Goal: Check status: Check status

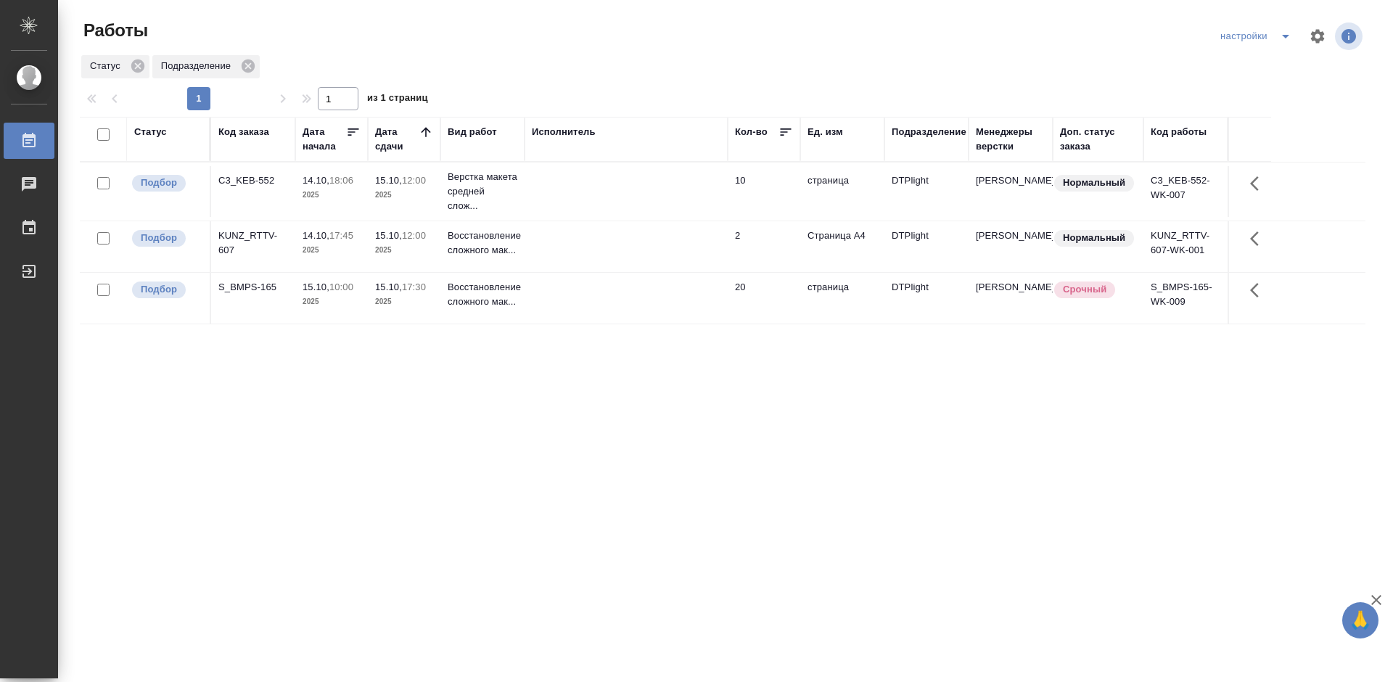
click at [573, 458] on div "Статус Код заказа Дата начала Дата сдачи Вид работ Исполнитель Кол-во Ед. изм П…" at bounding box center [723, 378] width 1286 height 522
click at [258, 286] on div "S_BMPS-165" at bounding box center [253, 287] width 70 height 15
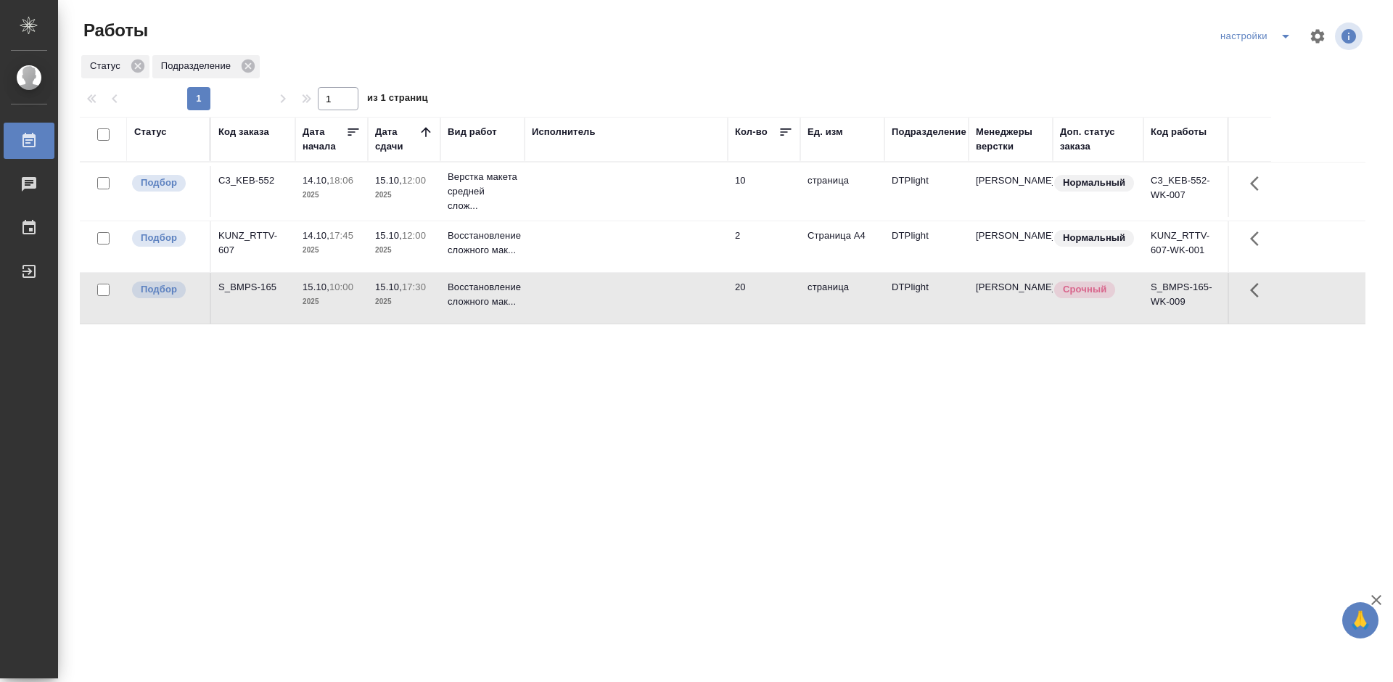
click at [383, 416] on div "Статус Код заказа Дата начала Дата сдачи Вид работ Исполнитель Кол-во Ед. изм П…" at bounding box center [723, 378] width 1286 height 522
click at [247, 180] on div "C3_KEB-552" at bounding box center [253, 180] width 70 height 15
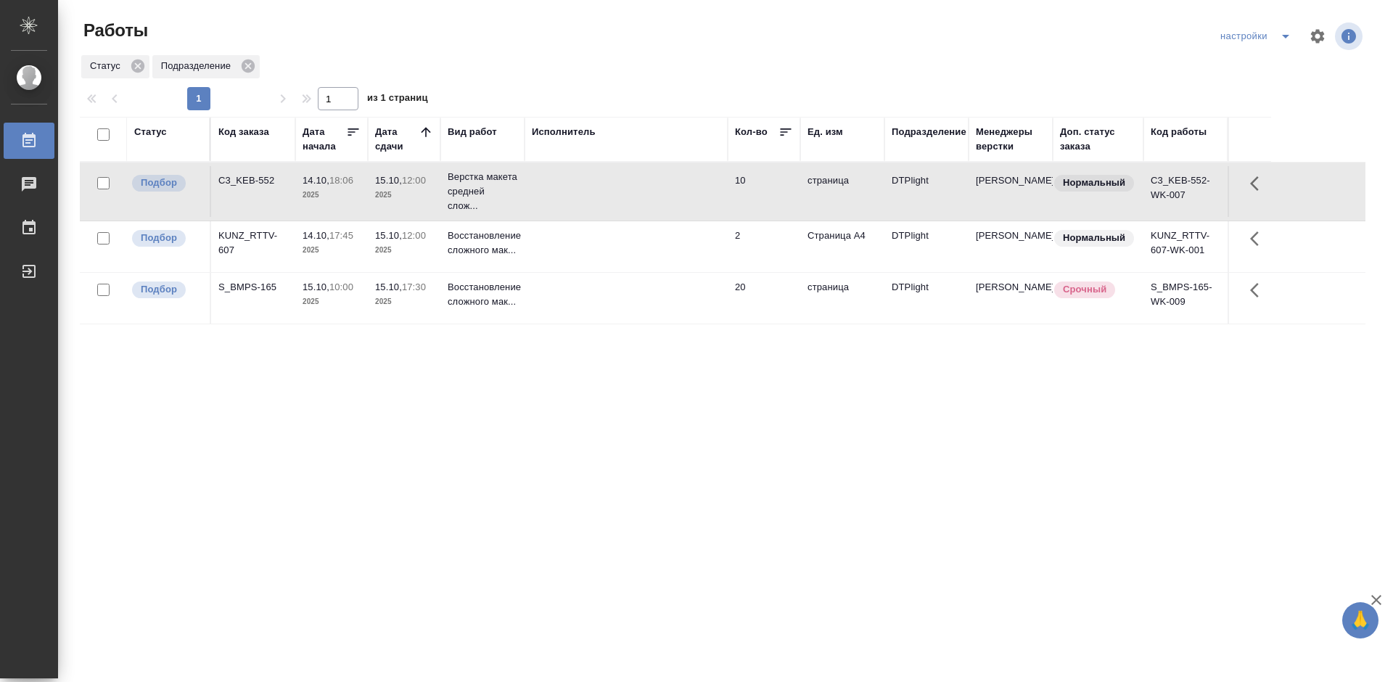
click at [247, 180] on div "C3_KEB-552" at bounding box center [253, 180] width 70 height 15
click at [247, 231] on div "KUNZ_RTTV-607" at bounding box center [253, 243] width 70 height 29
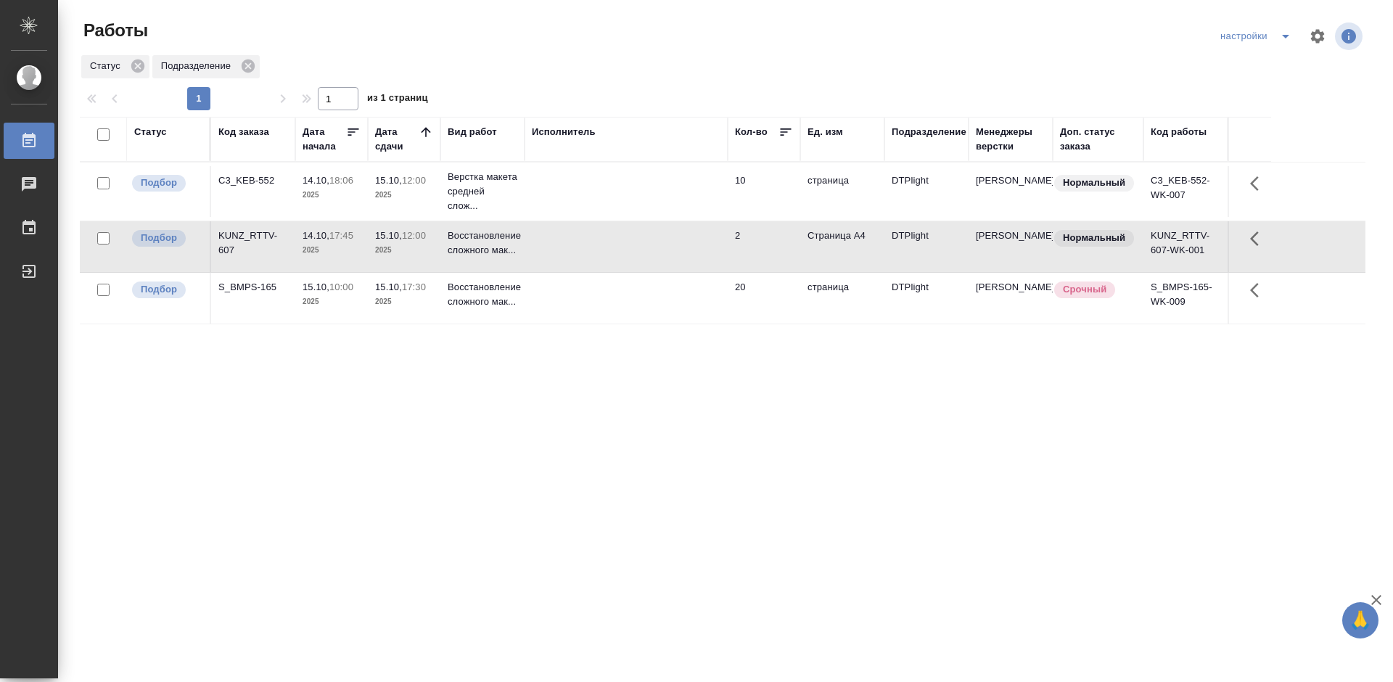
click at [247, 231] on div "KUNZ_RTTV-607" at bounding box center [253, 243] width 70 height 29
click at [588, 421] on div "Статус Код заказа Дата начала Дата сдачи Вид работ Исполнитель Кол-во Ед. изм П…" at bounding box center [723, 378] width 1286 height 522
click at [588, 416] on div "Статус Код заказа Дата начала Дата сдачи Вид работ Исполнитель Кол-во Ед. изм П…" at bounding box center [723, 378] width 1286 height 522
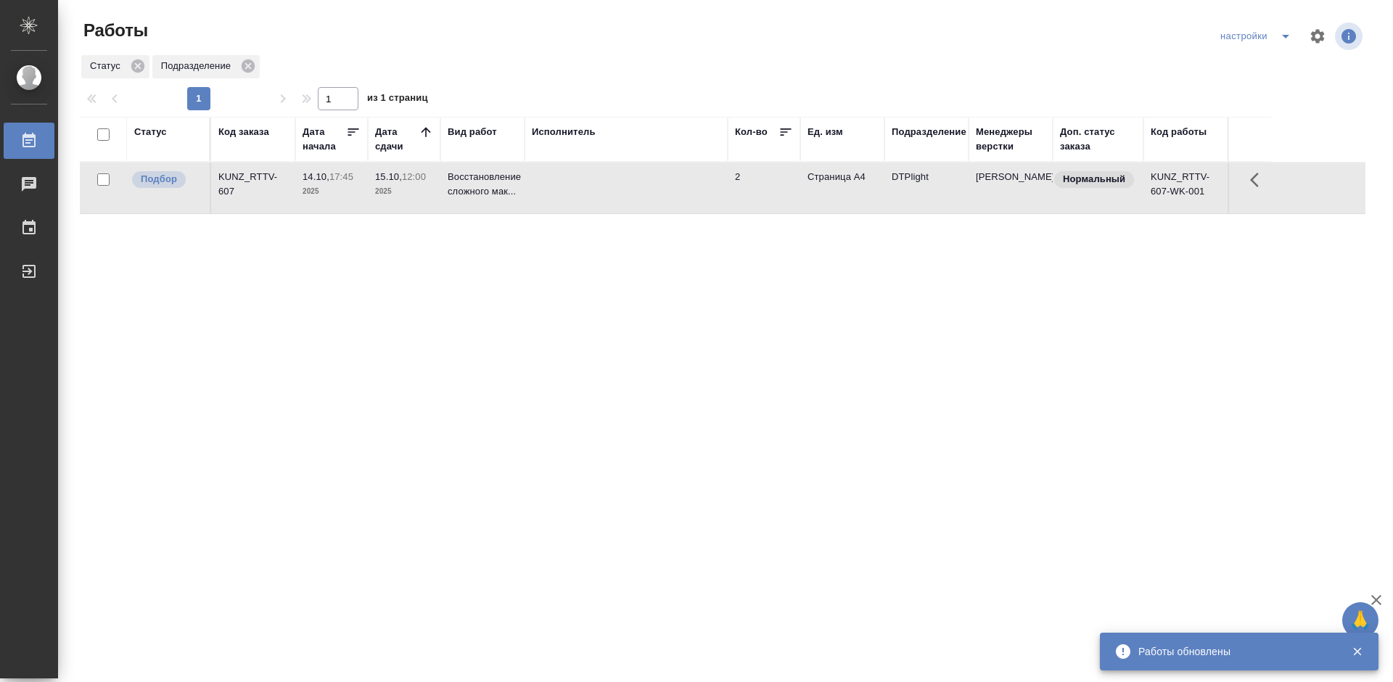
click at [567, 306] on div "Статус Код заказа Дата начала Дата сдачи Вид работ Исполнитель Кол-во Ед. изм П…" at bounding box center [723, 378] width 1286 height 522
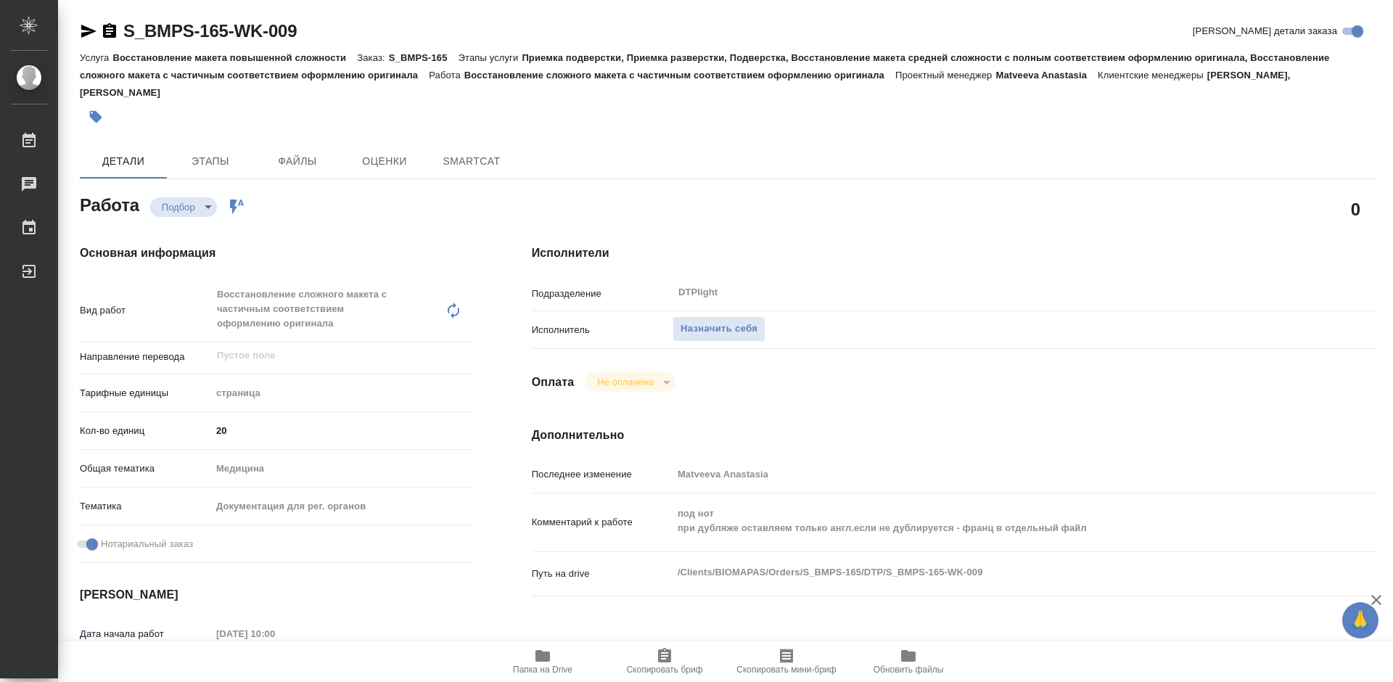
type textarea "x"
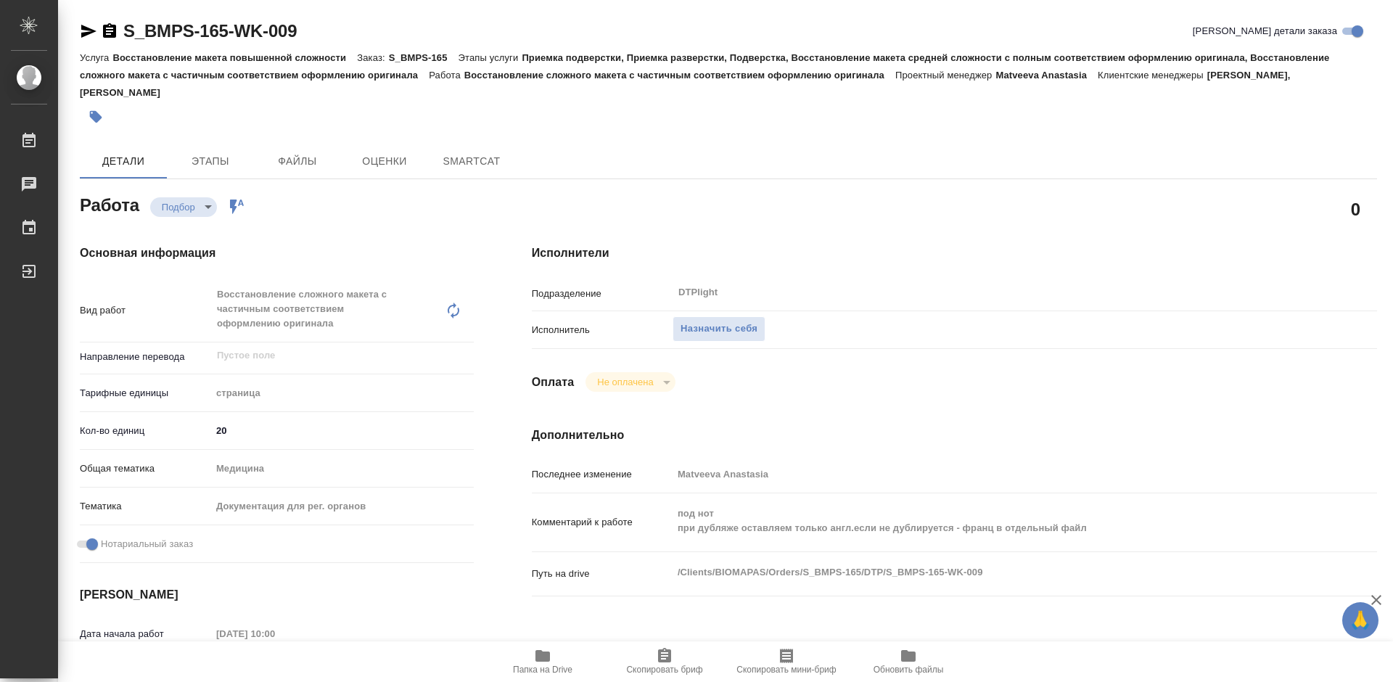
type textarea "x"
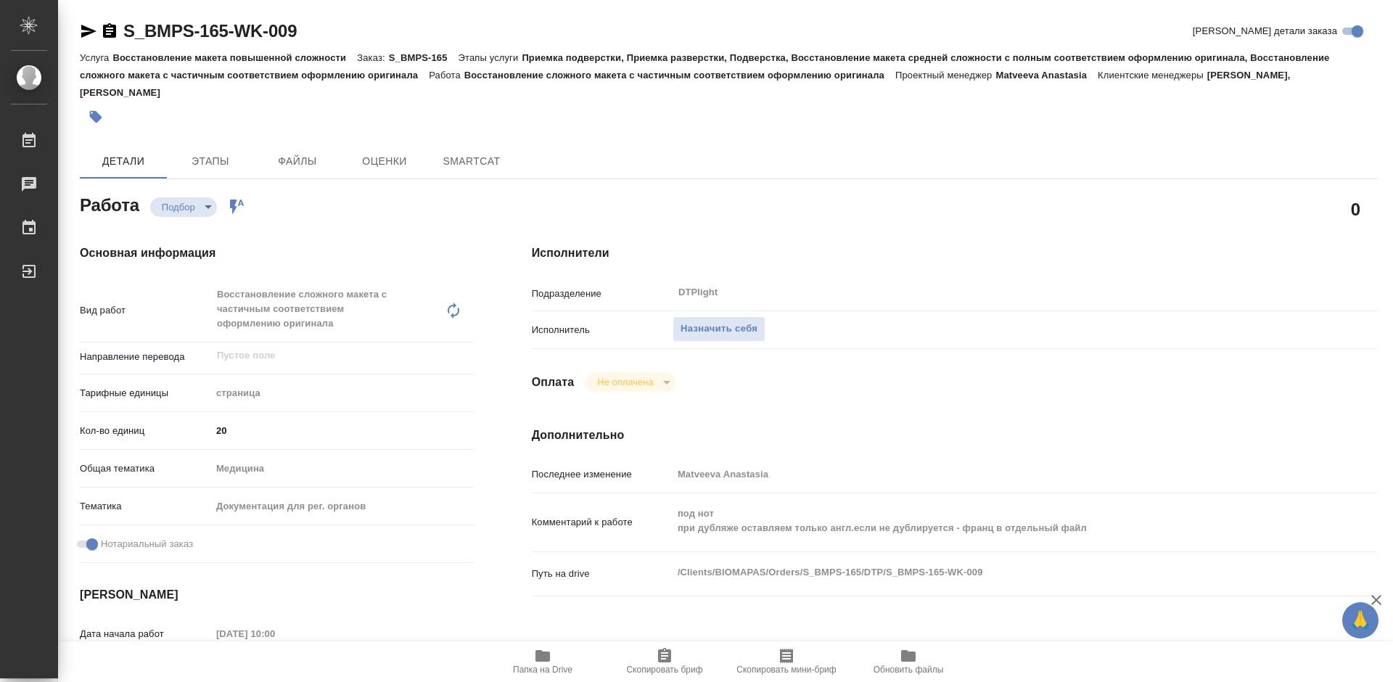
type textarea "x"
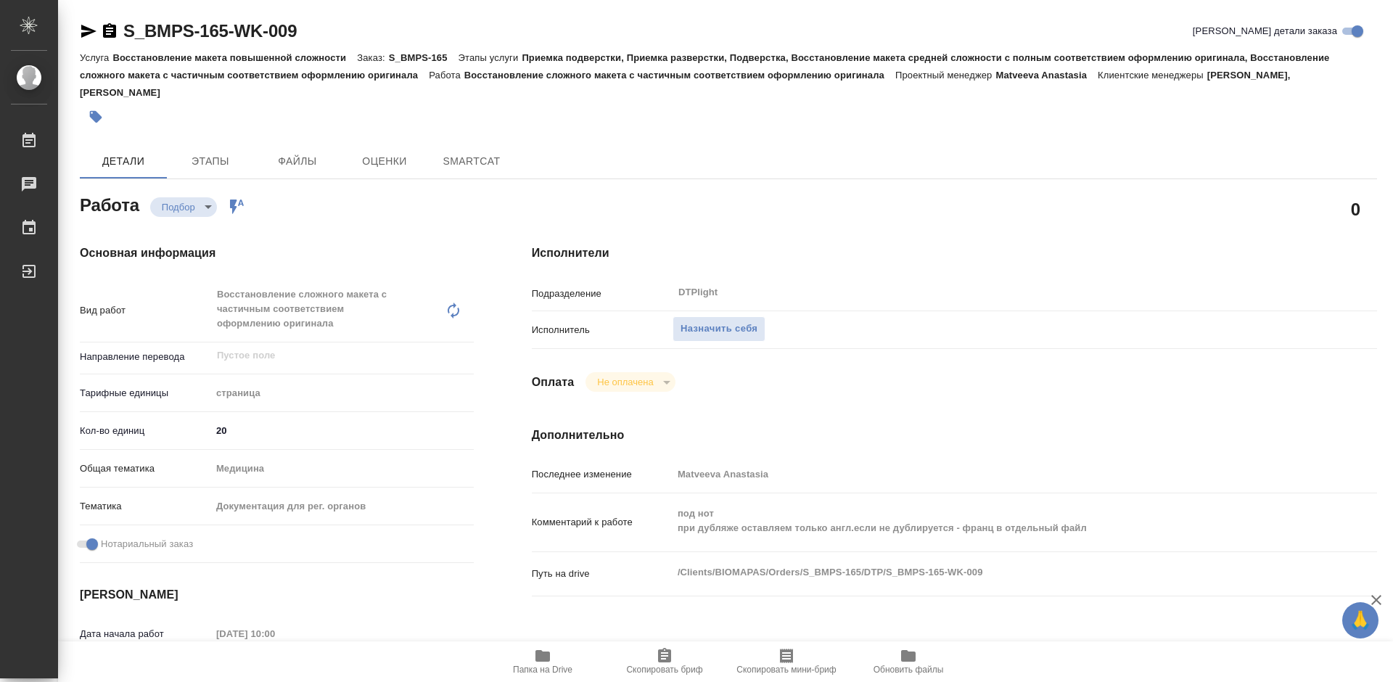
type textarea "x"
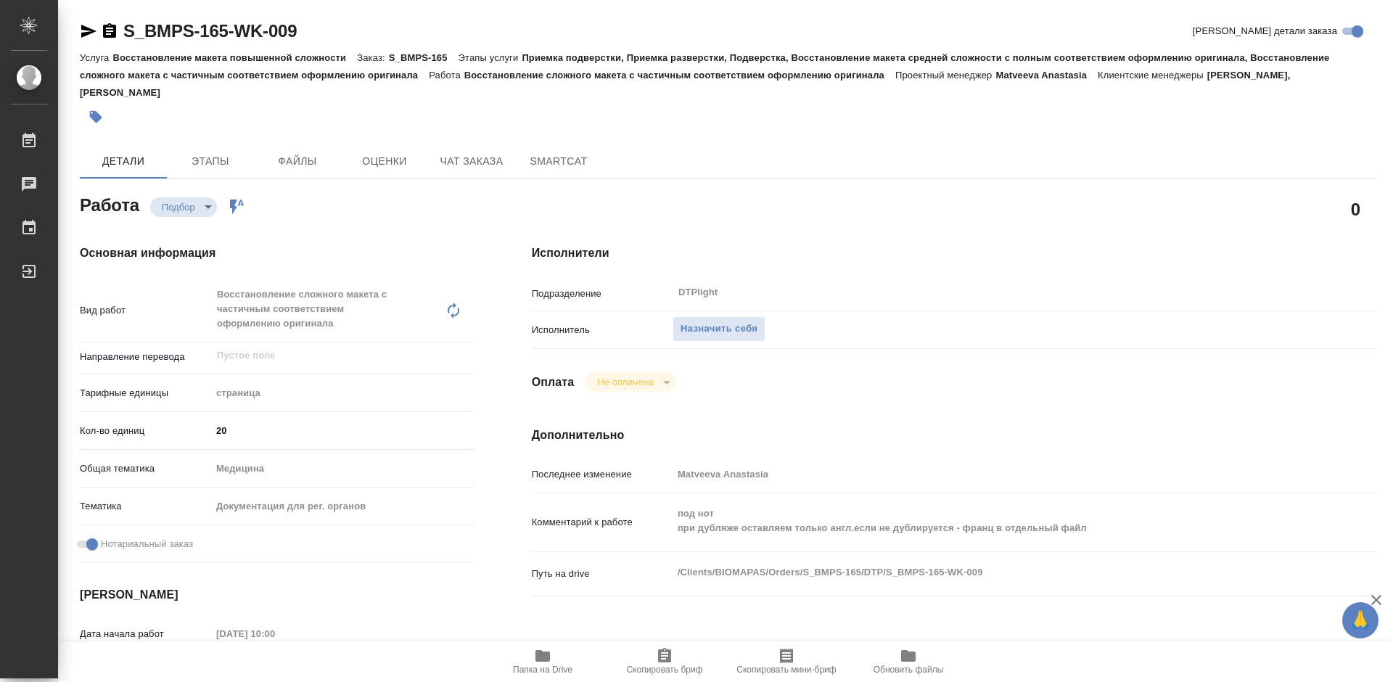
type textarea "x"
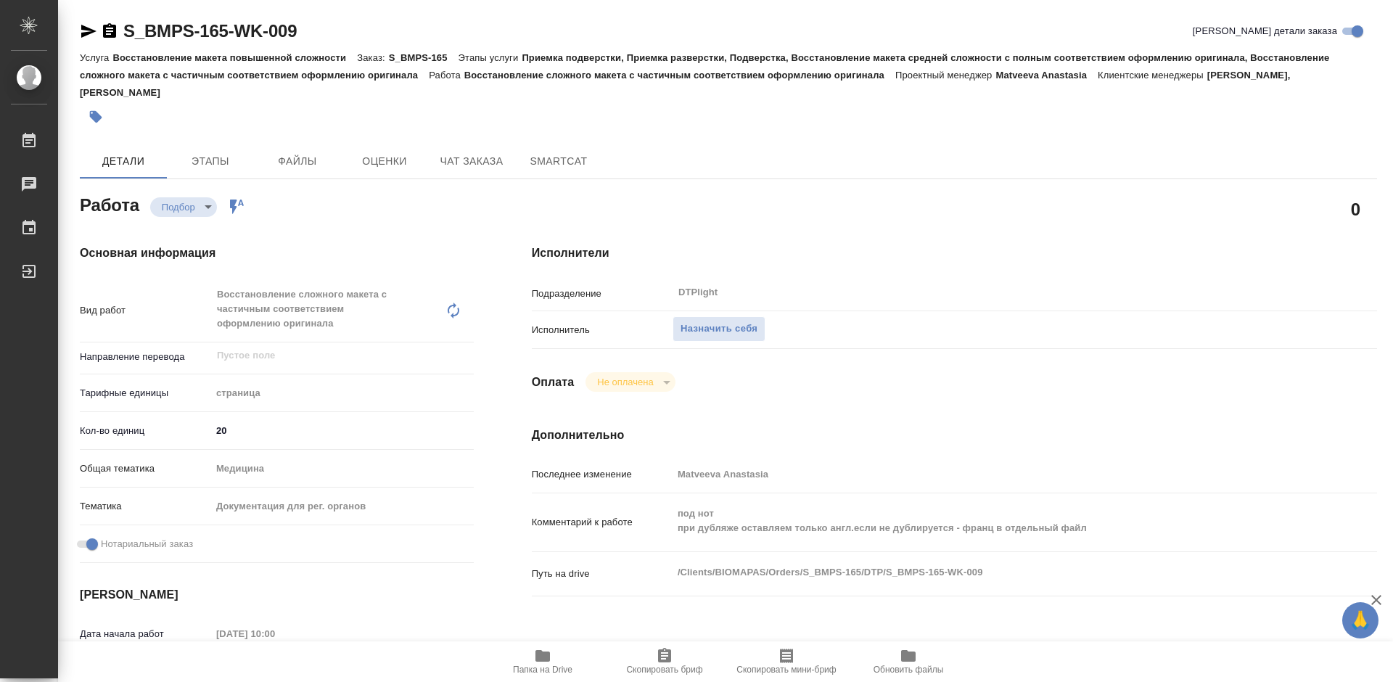
scroll to position [73, 0]
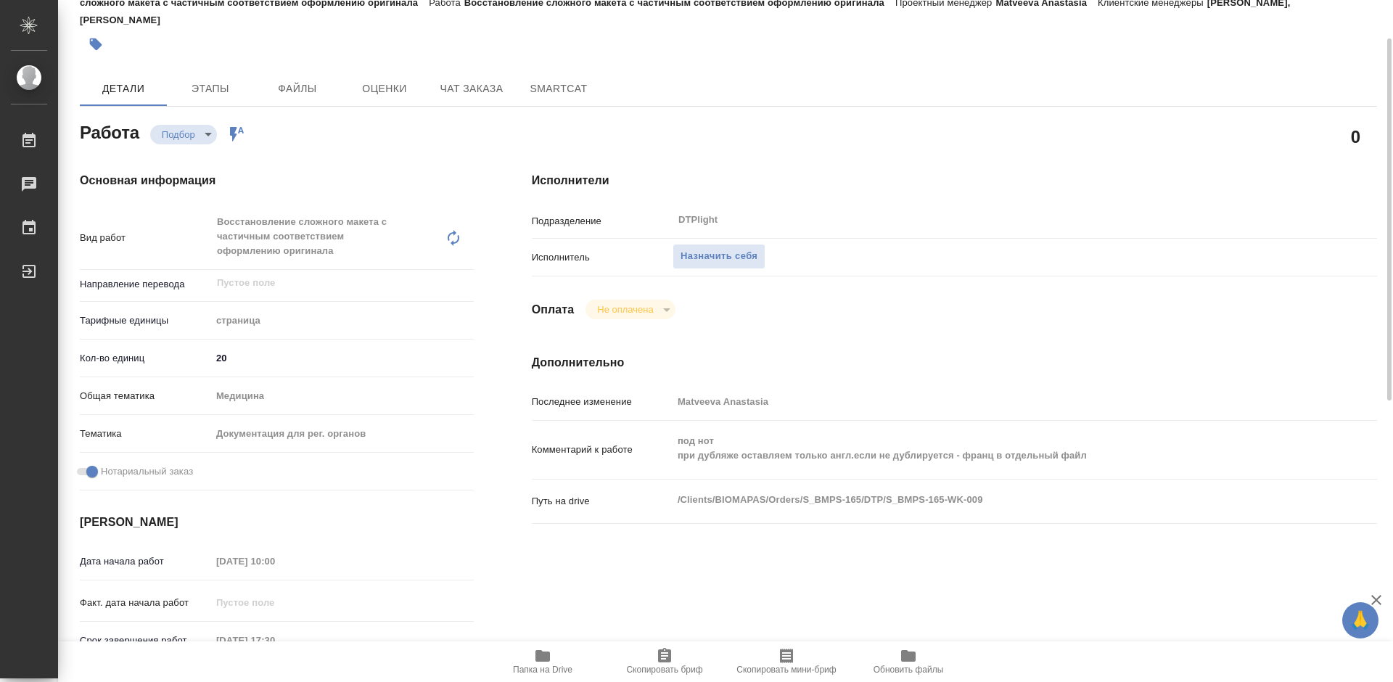
type textarea "x"
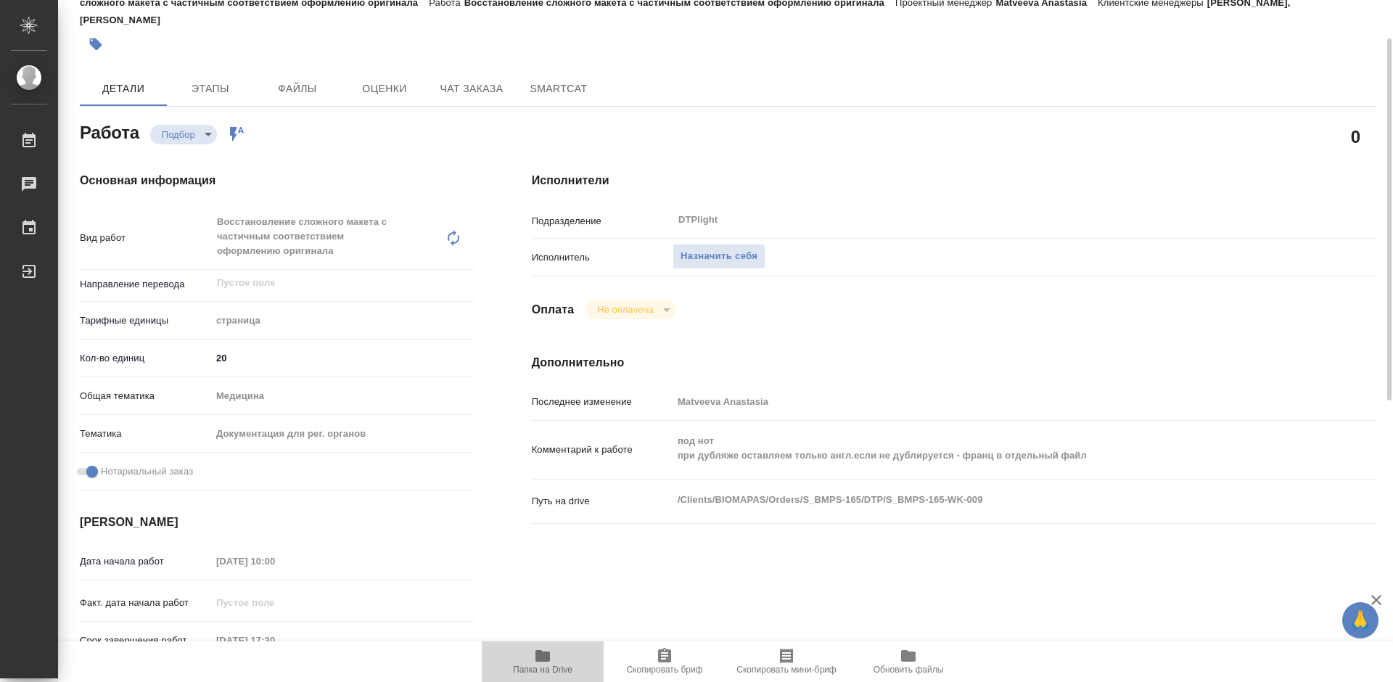
click at [537, 658] on icon "button" at bounding box center [542, 656] width 15 height 12
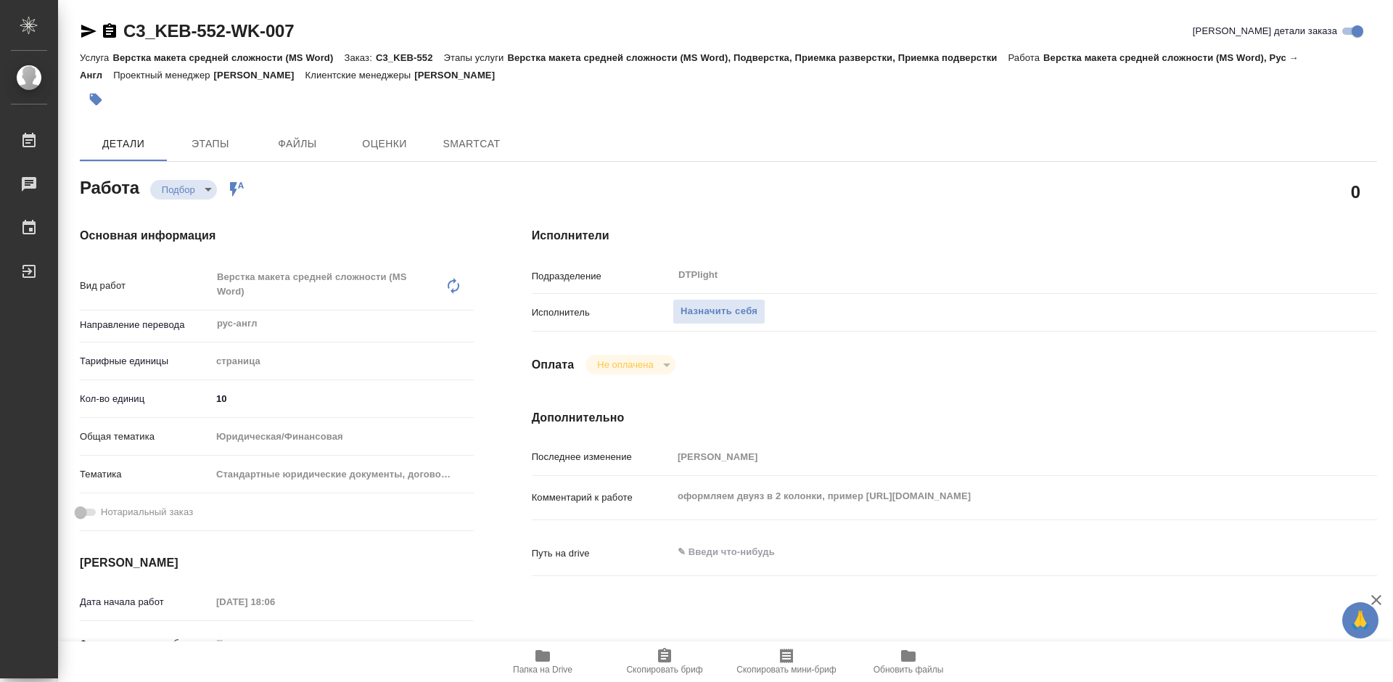
type textarea "x"
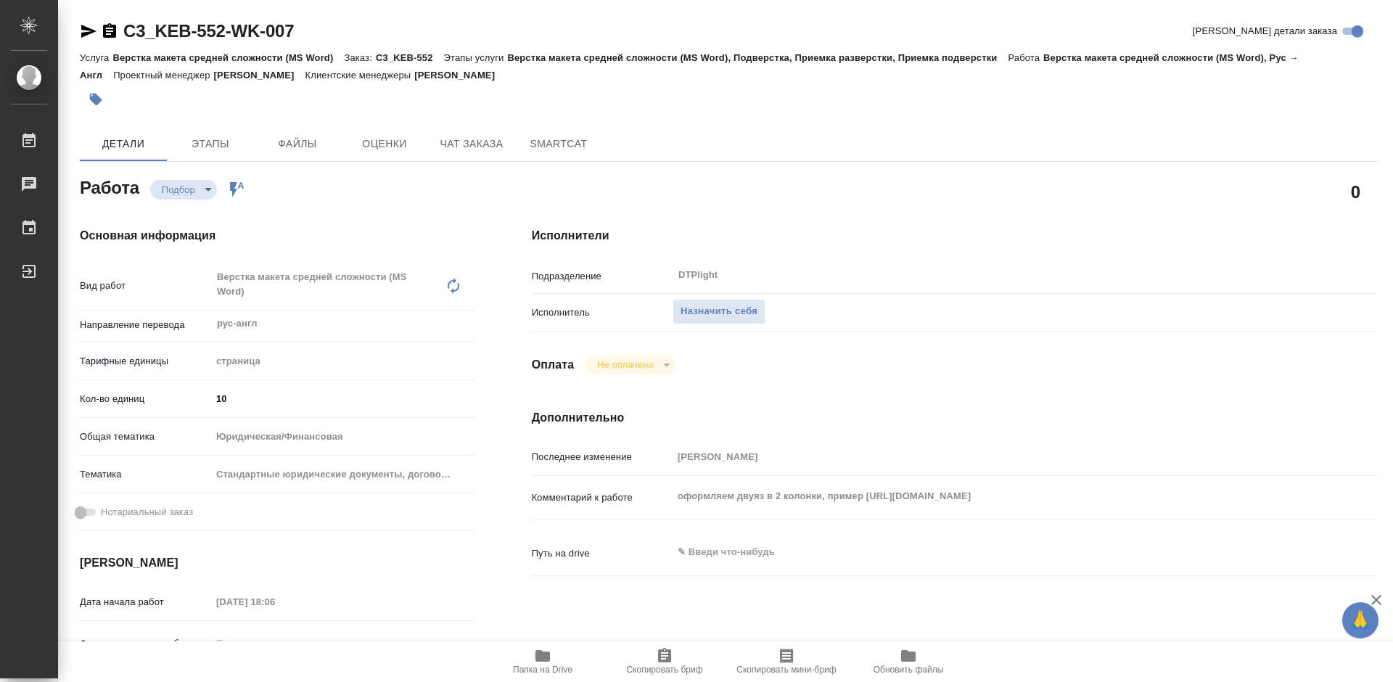
type textarea "x"
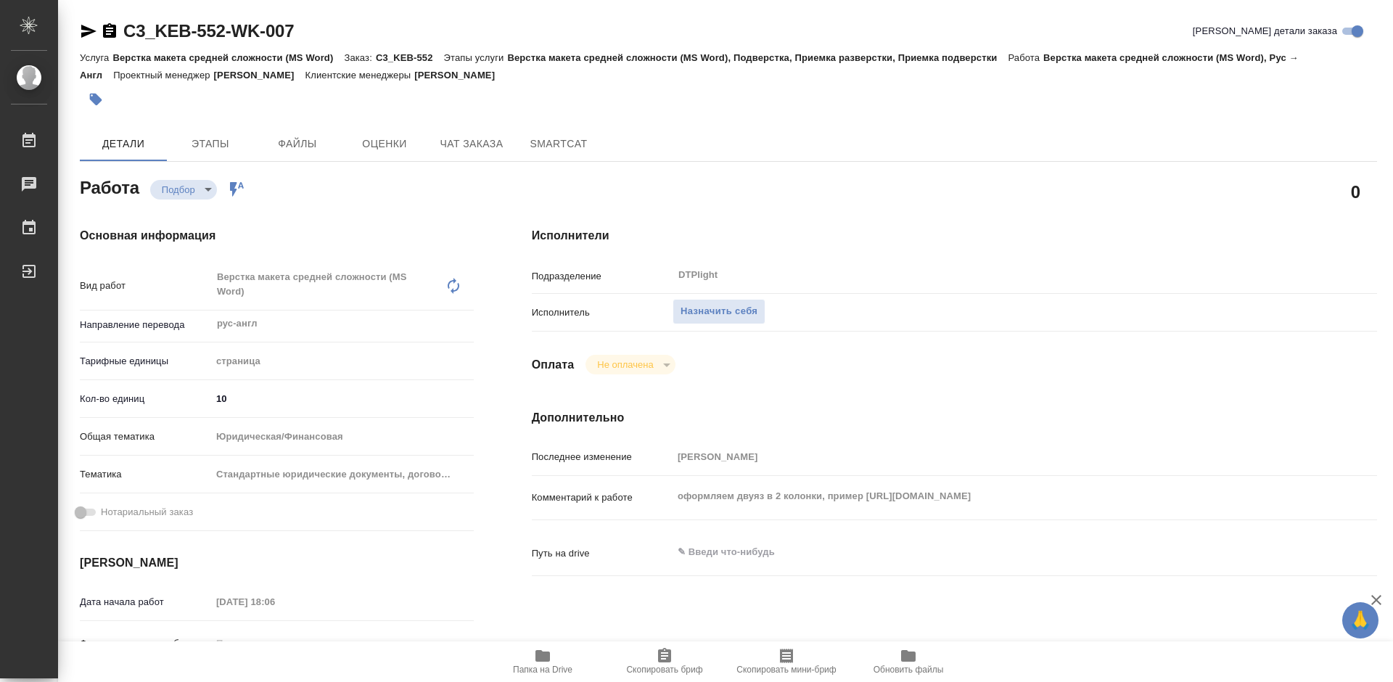
type textarea "x"
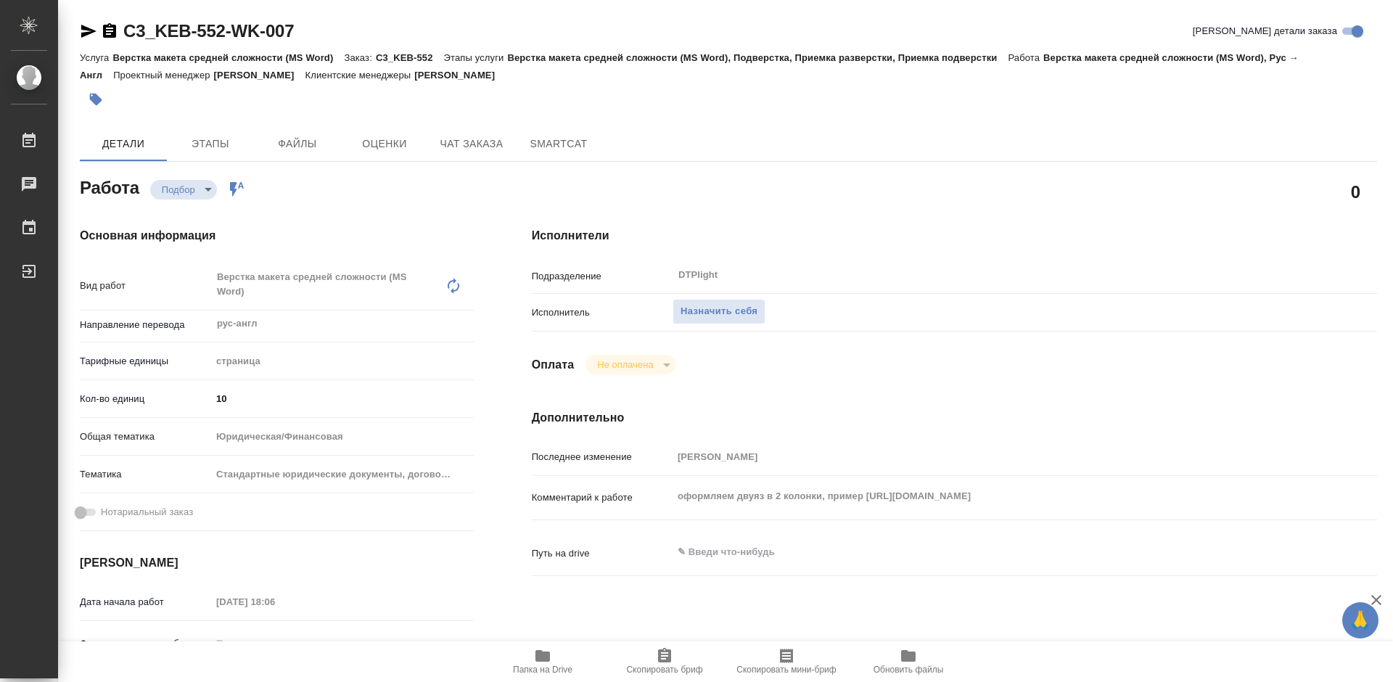
click at [535, 661] on icon "button" at bounding box center [542, 655] width 17 height 17
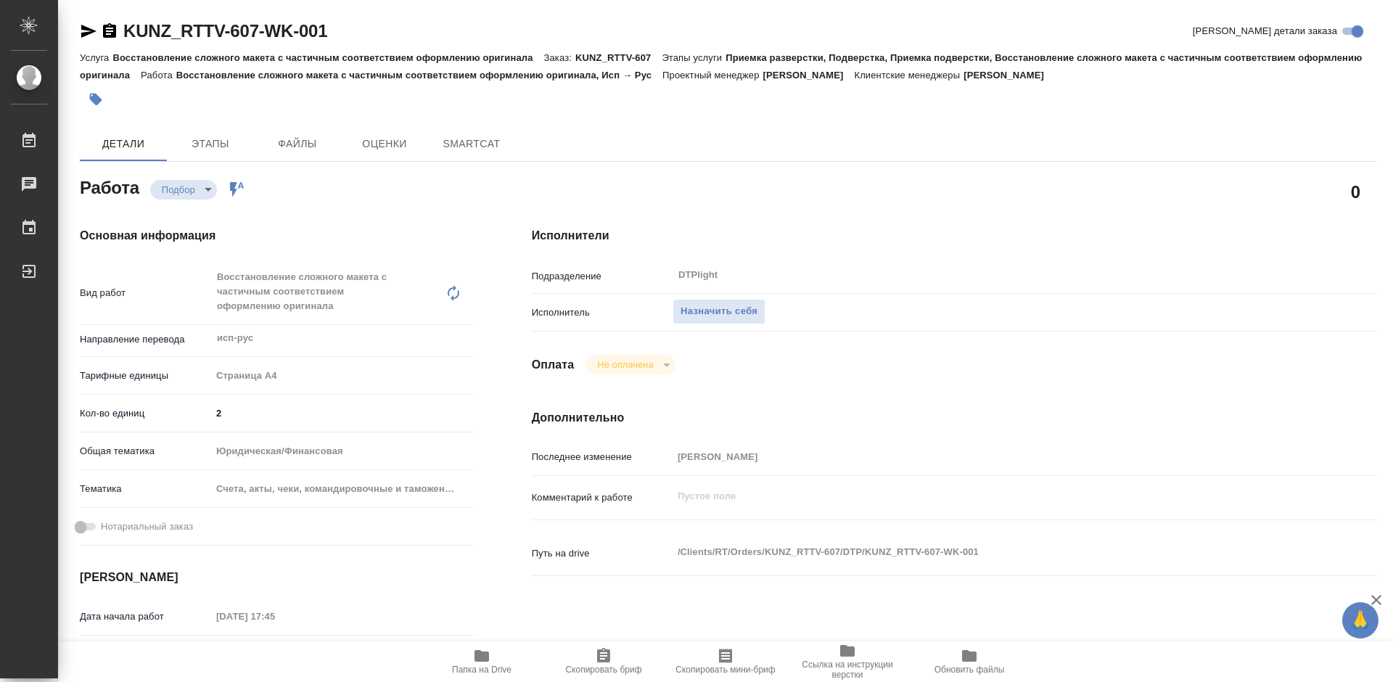
type textarea "x"
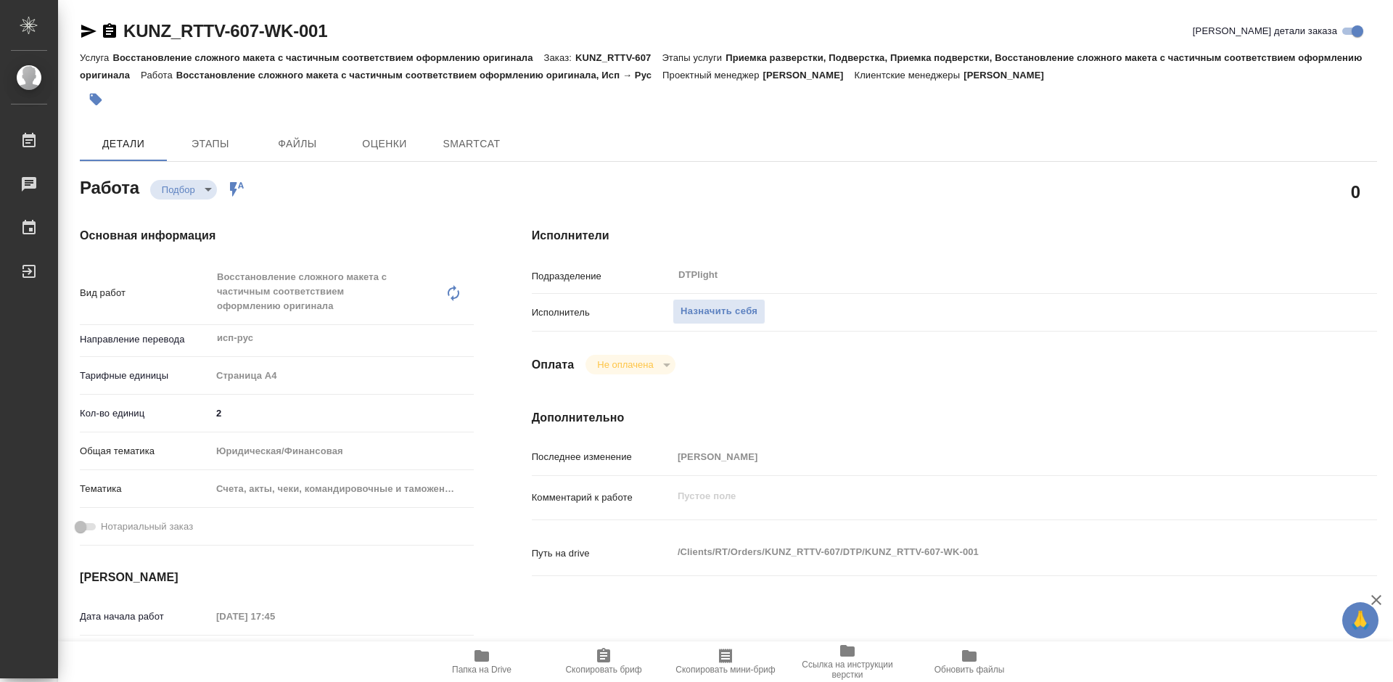
type textarea "x"
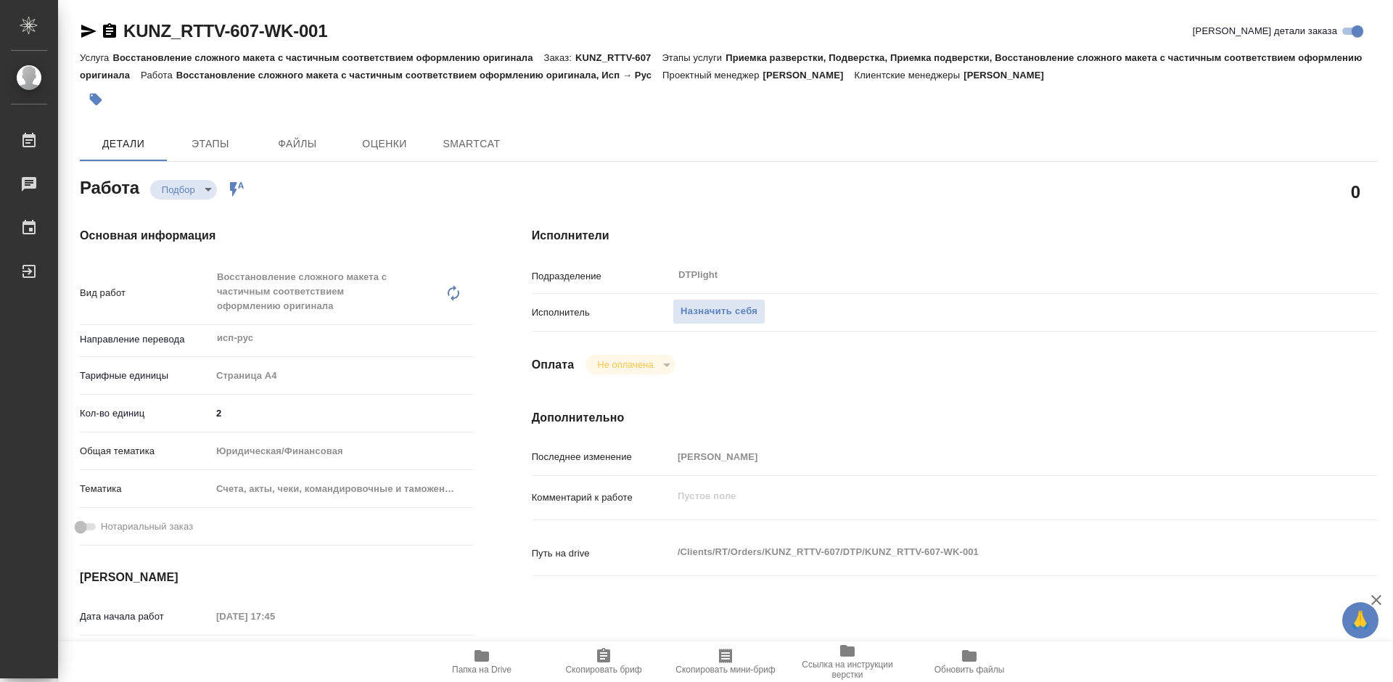
type textarea "x"
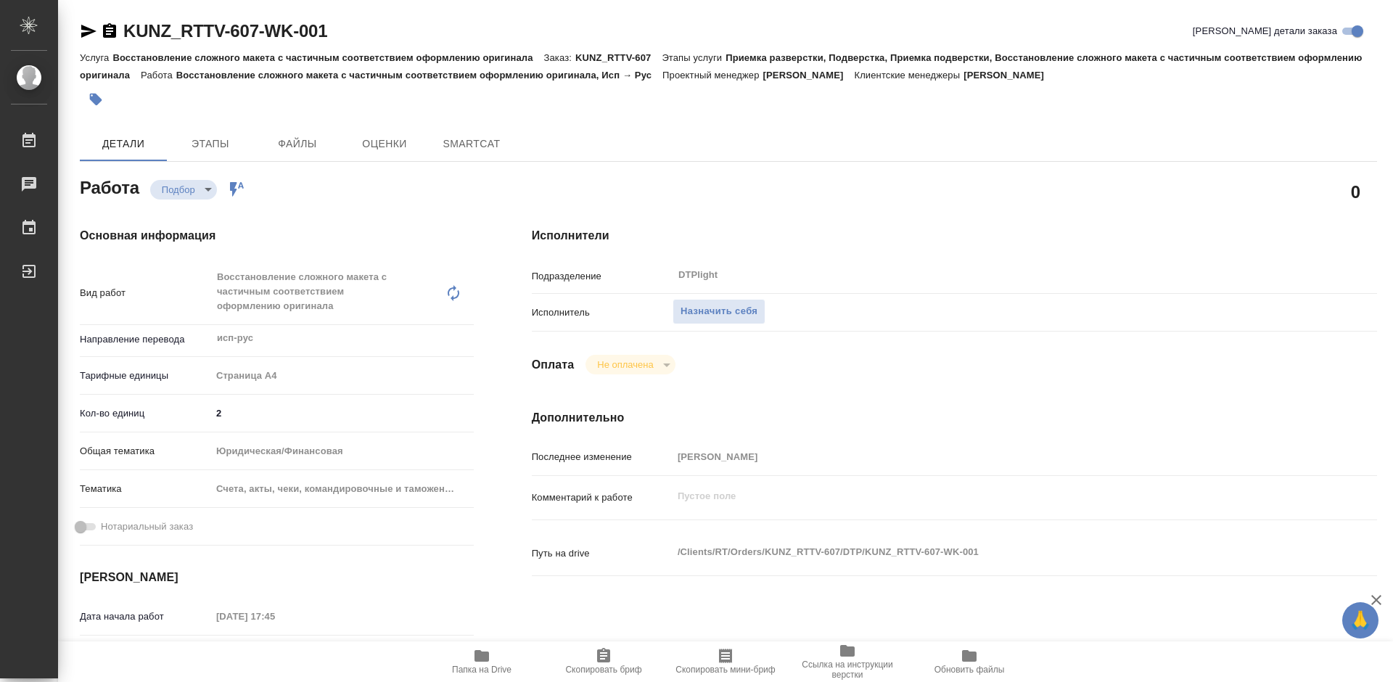
type textarea "x"
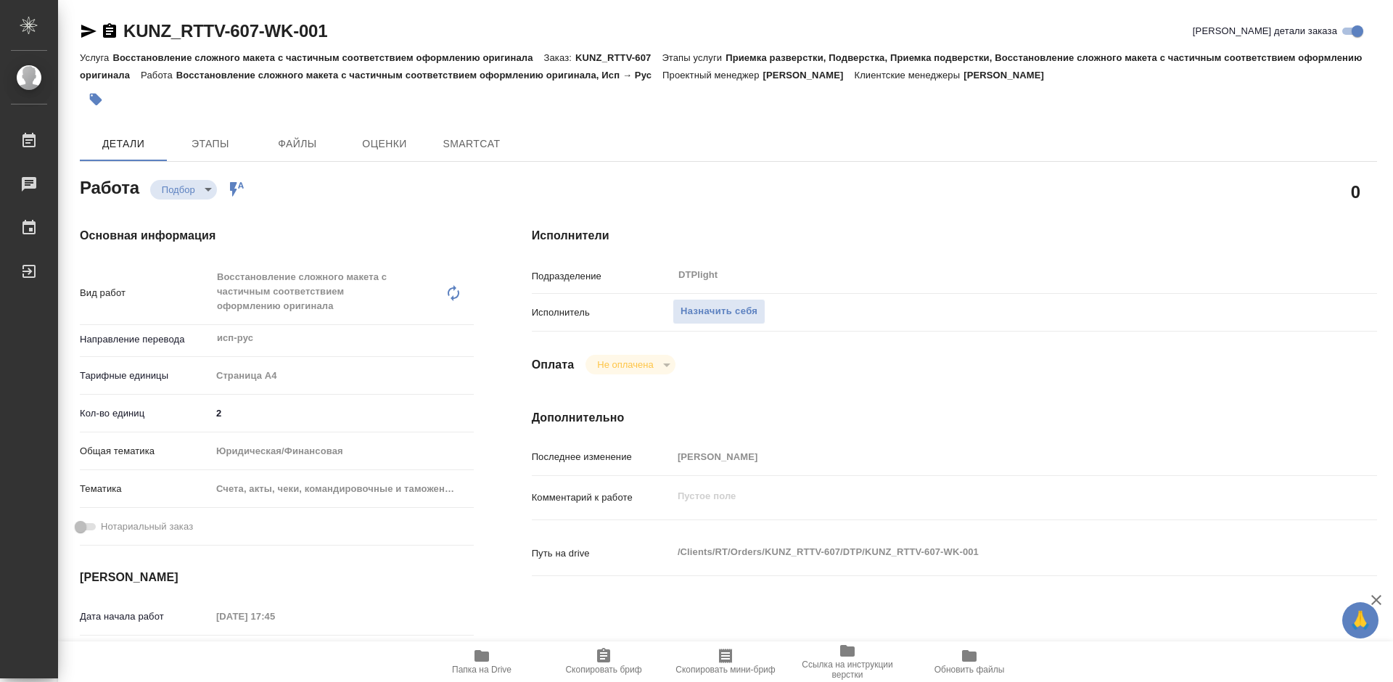
scroll to position [145, 0]
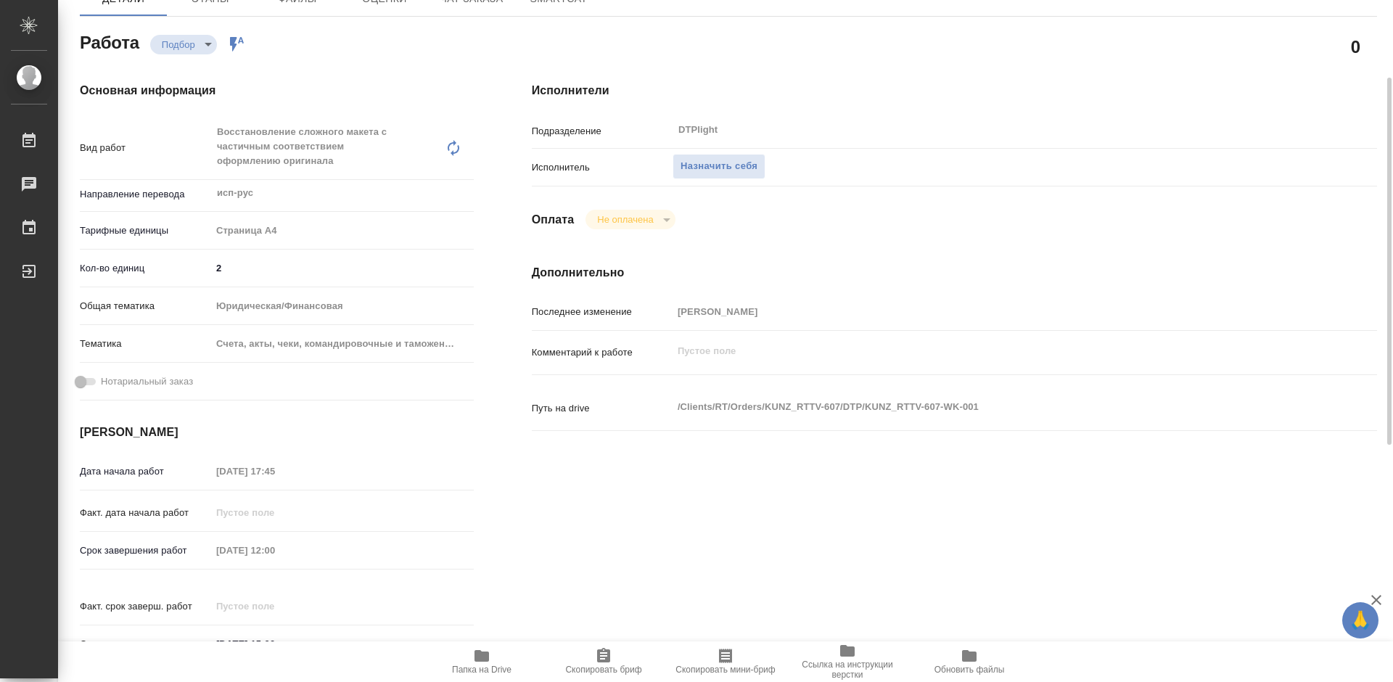
type textarea "x"
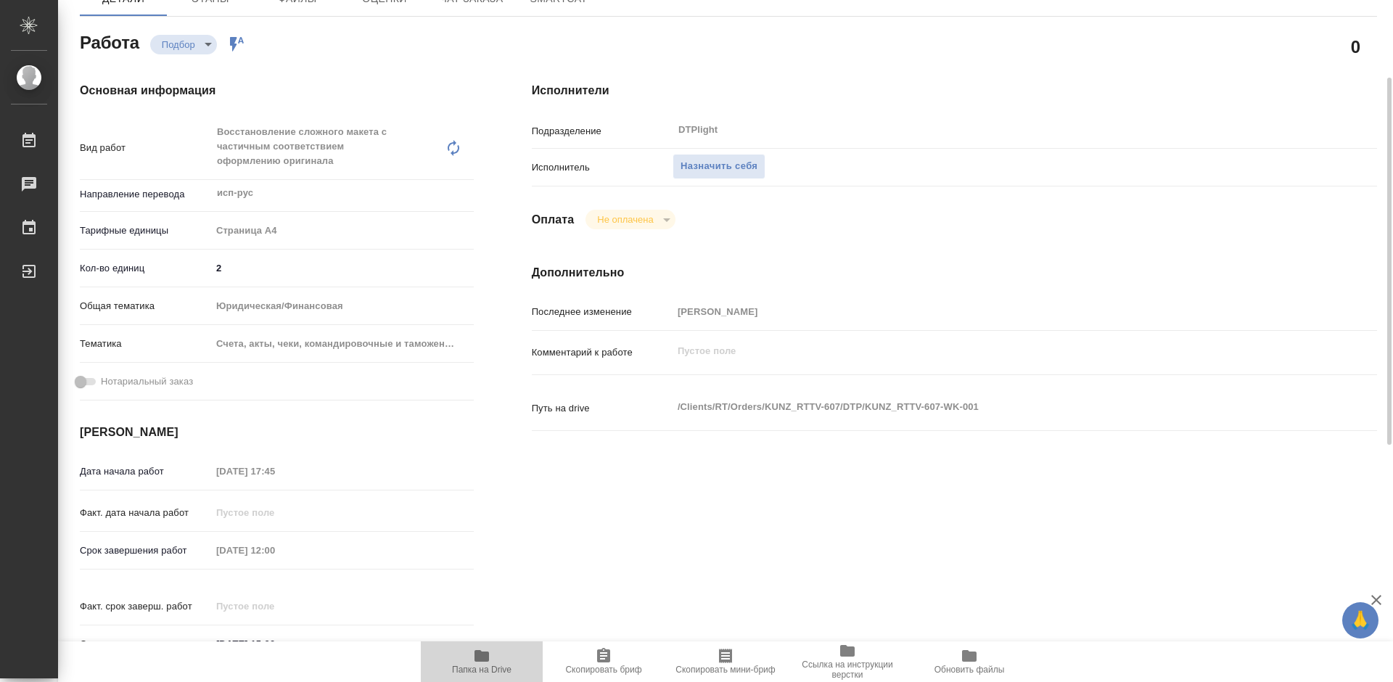
click at [487, 657] on icon "button" at bounding box center [482, 656] width 15 height 12
type textarea "x"
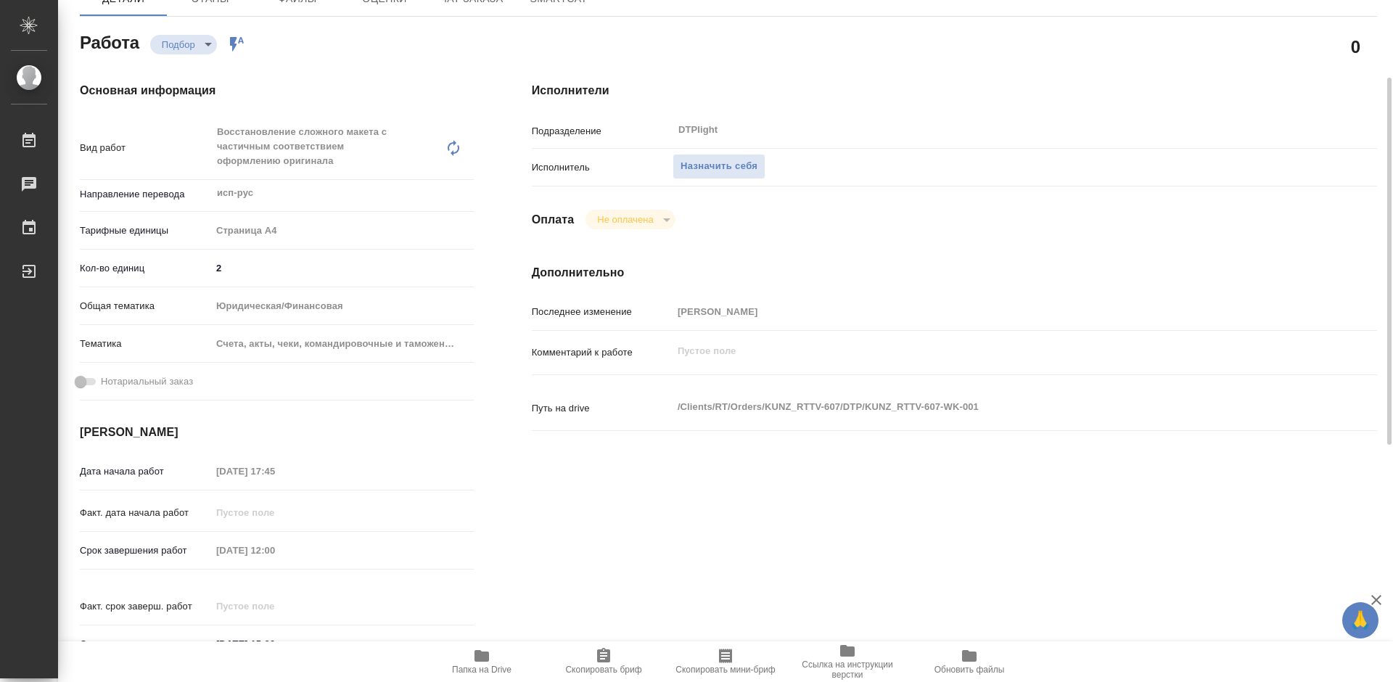
type textarea "x"
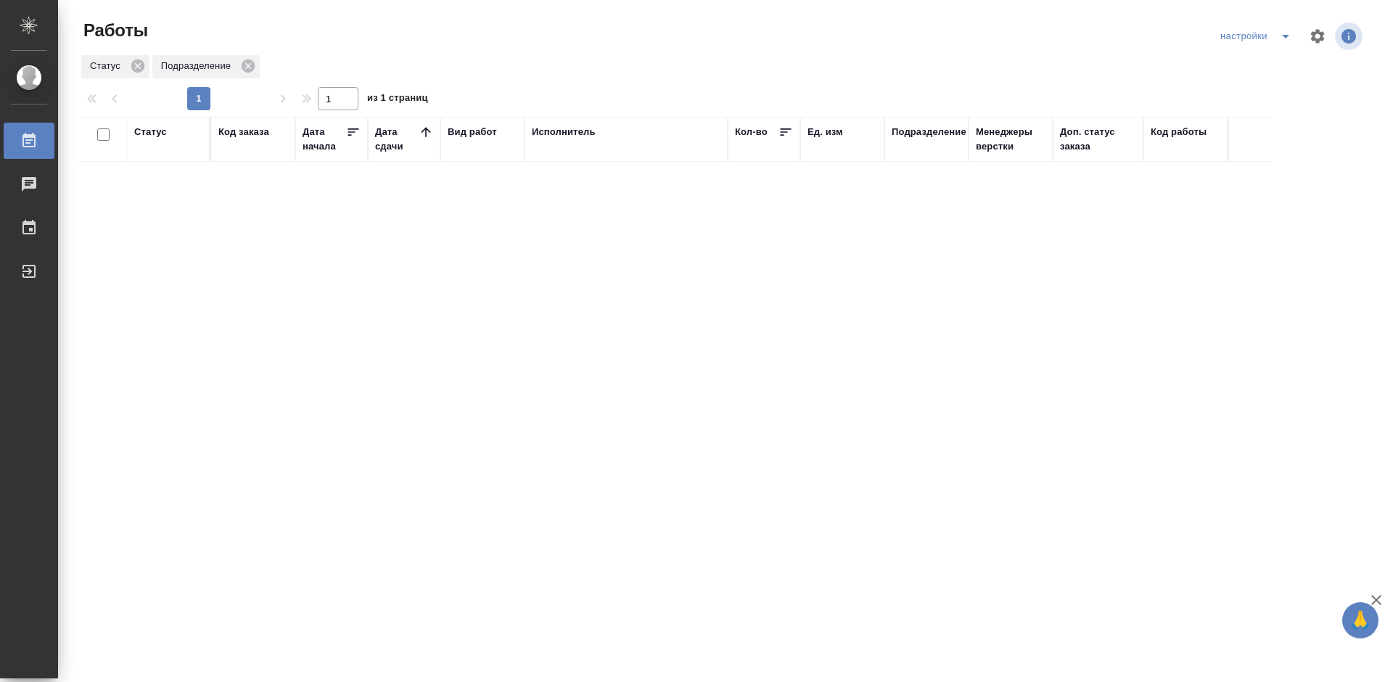
click at [722, 300] on div "Статус Код заказа Дата начала Дата сдачи Вид работ Исполнитель Кол-во Ед. изм П…" at bounding box center [723, 378] width 1286 height 522
click at [889, 345] on div "Статус Код заказа Дата начала Дата сдачи Вид работ Исполнитель Кол-во Ед. изм П…" at bounding box center [723, 378] width 1286 height 522
